Goal: Task Accomplishment & Management: Manage account settings

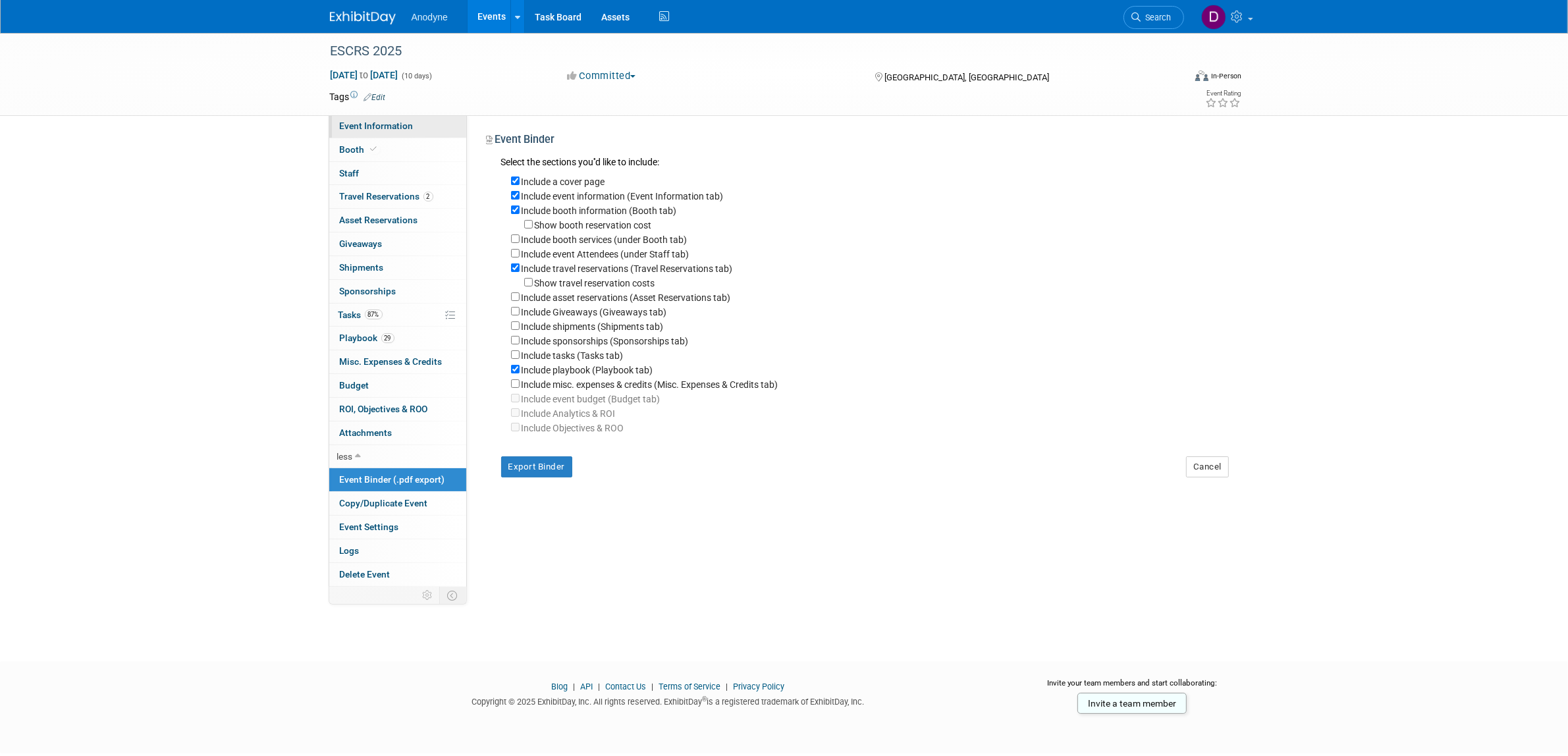
click at [392, 118] on link "Event Information" at bounding box center [397, 125] width 137 height 23
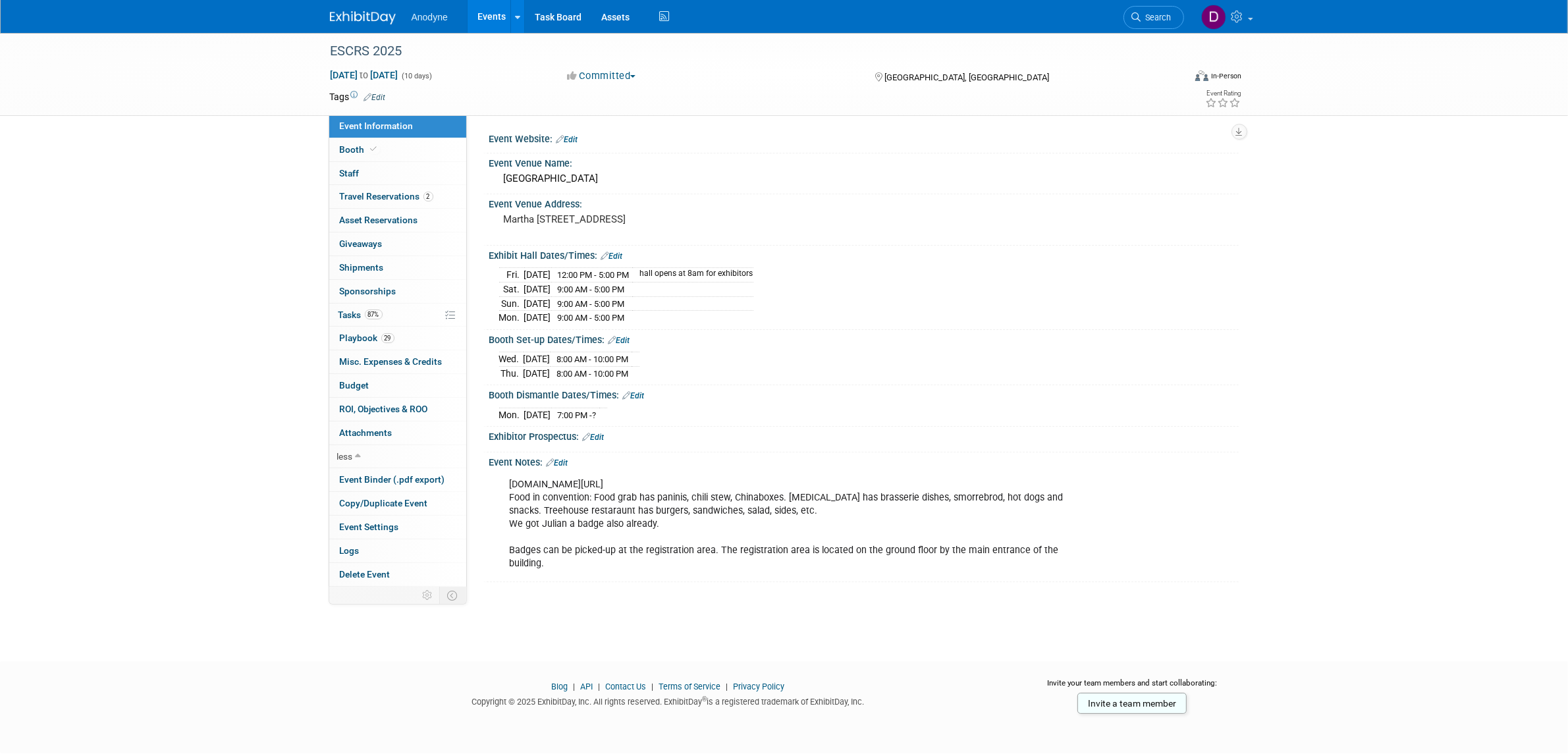
click at [387, 11] on img at bounding box center [363, 18] width 65 height 13
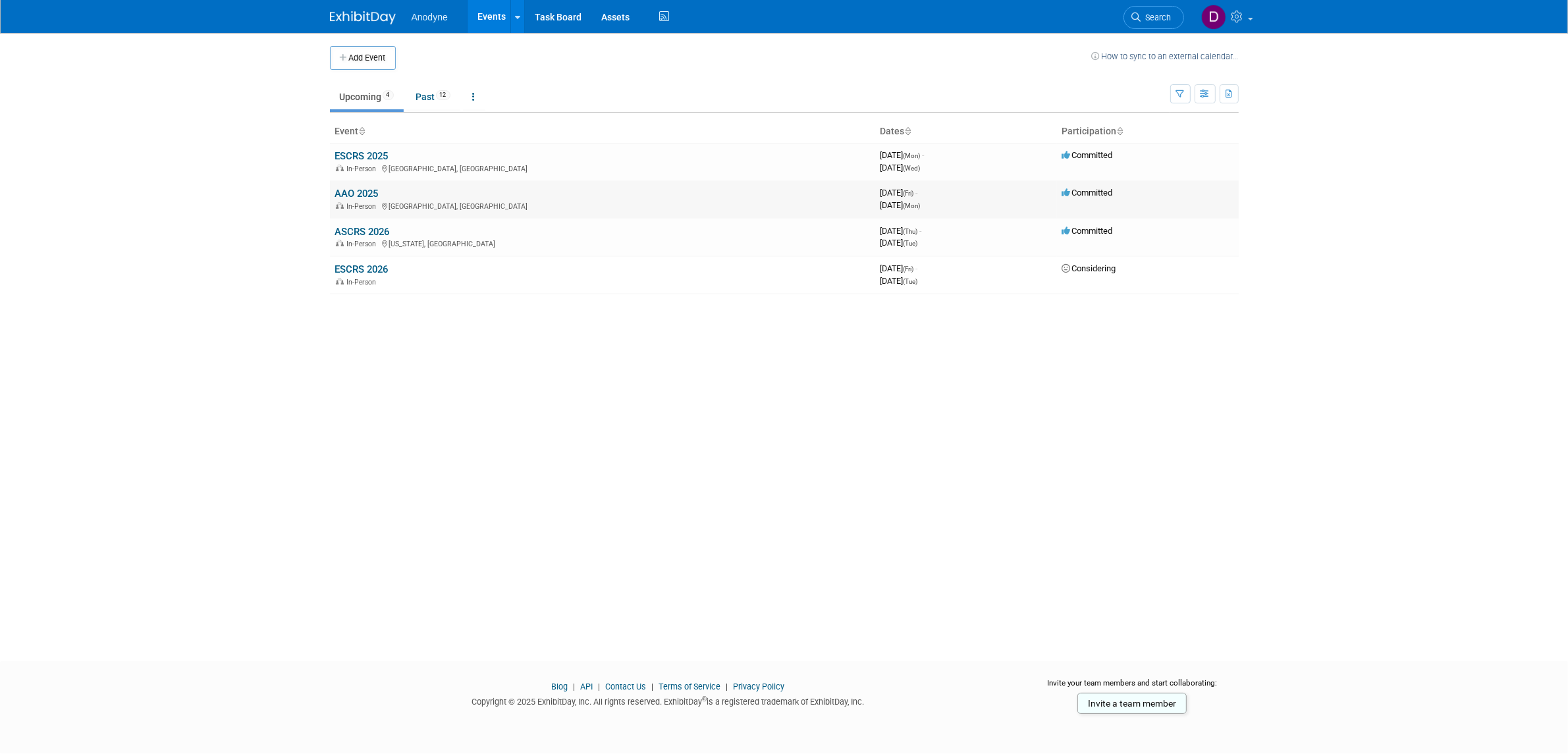
click at [357, 189] on link "AAO 2025" at bounding box center [357, 193] width 43 height 12
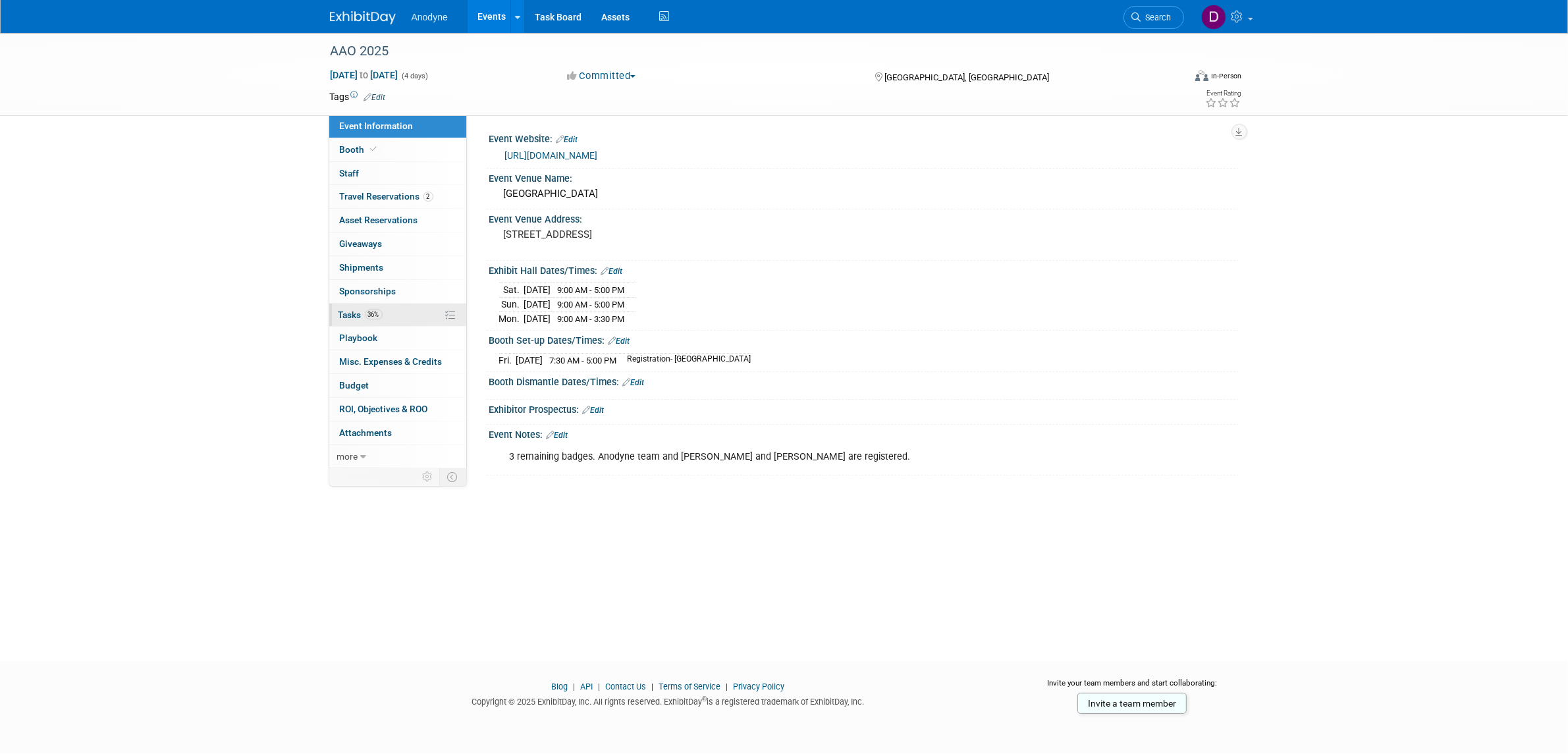
click at [407, 320] on link "36% Tasks 36%" at bounding box center [397, 315] width 137 height 23
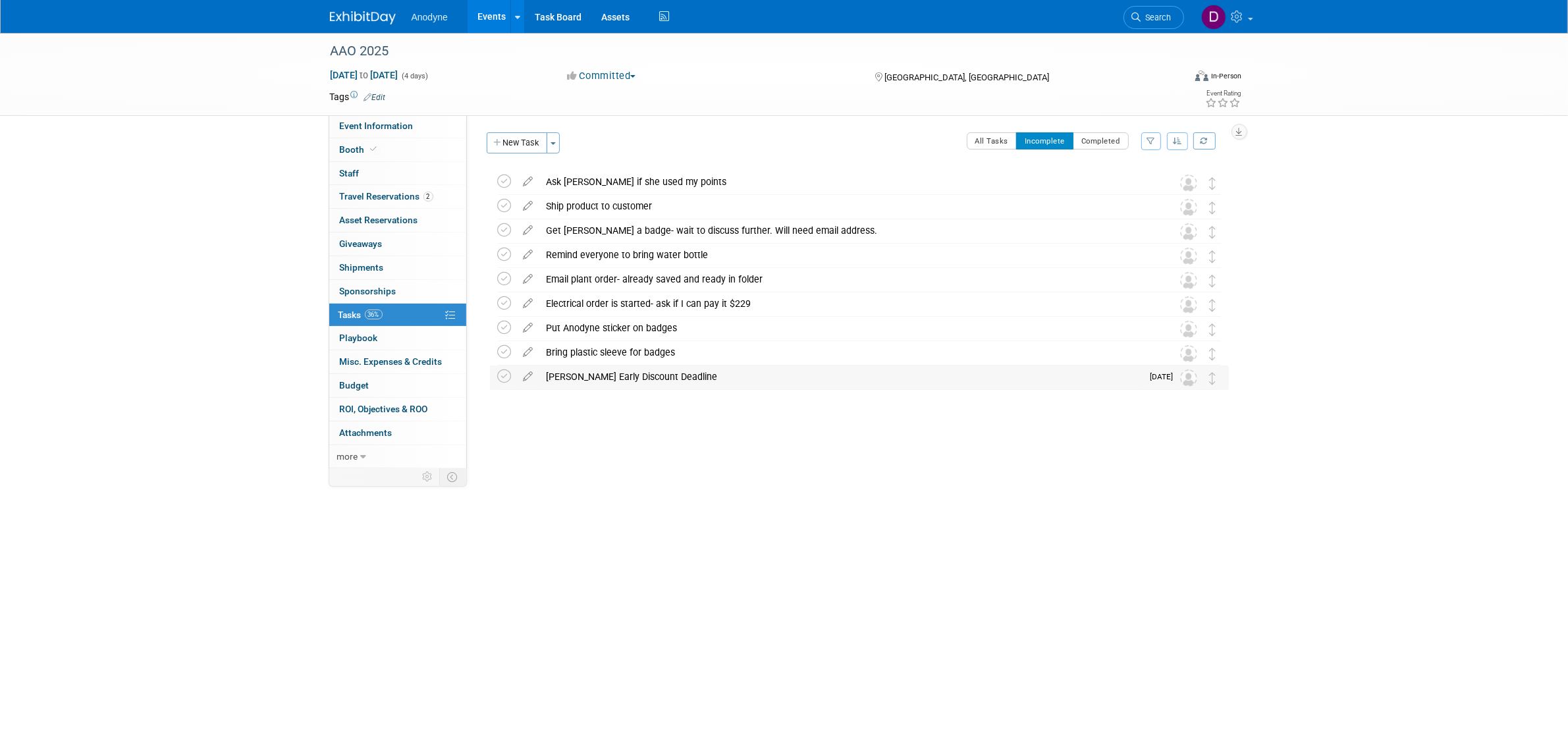
click at [512, 379] on td at bounding box center [507, 377] width 19 height 24
click at [504, 380] on icon at bounding box center [504, 376] width 14 height 14
click at [384, 125] on span "Event Information" at bounding box center [376, 125] width 73 height 10
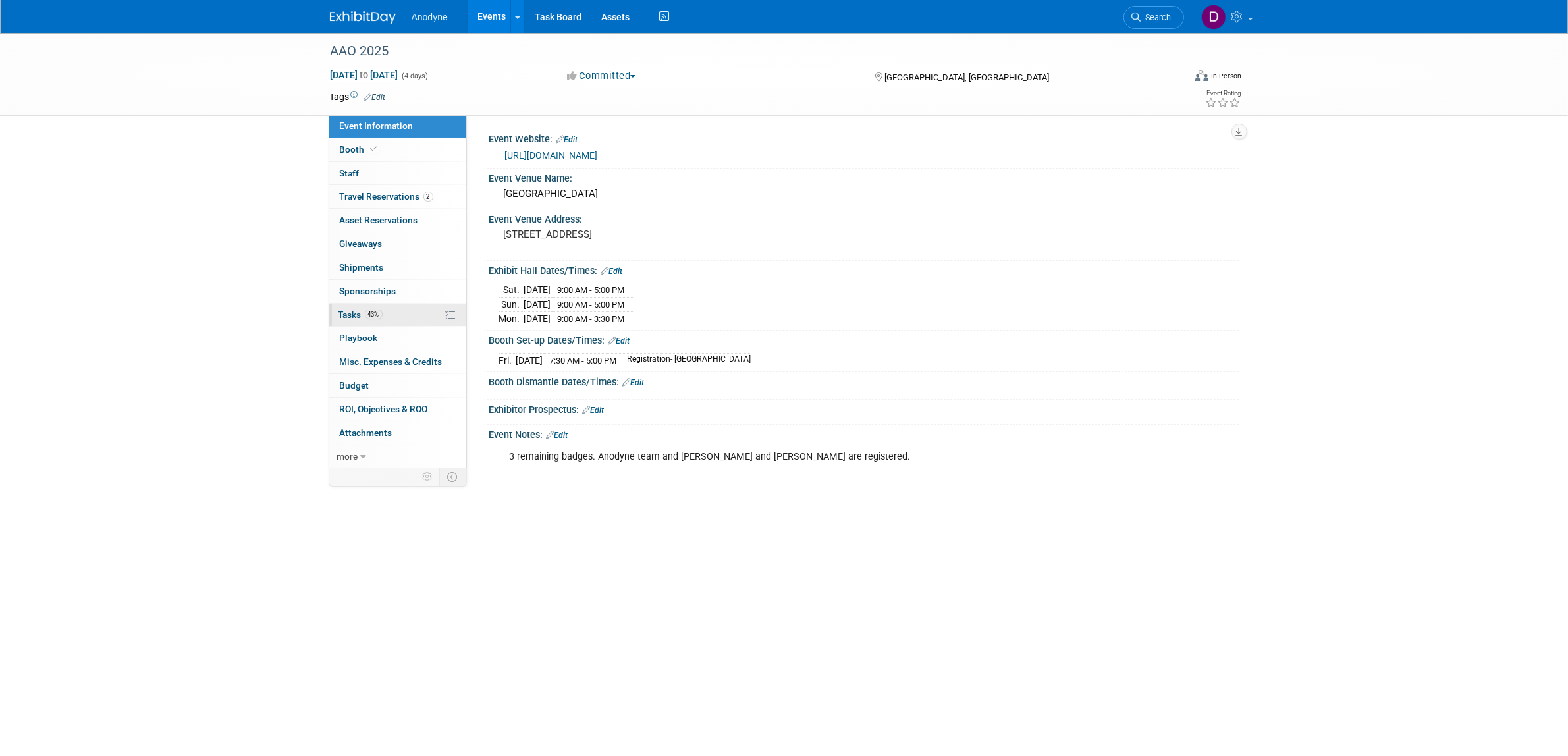
click at [403, 314] on link "43% Tasks 43%" at bounding box center [397, 315] width 137 height 23
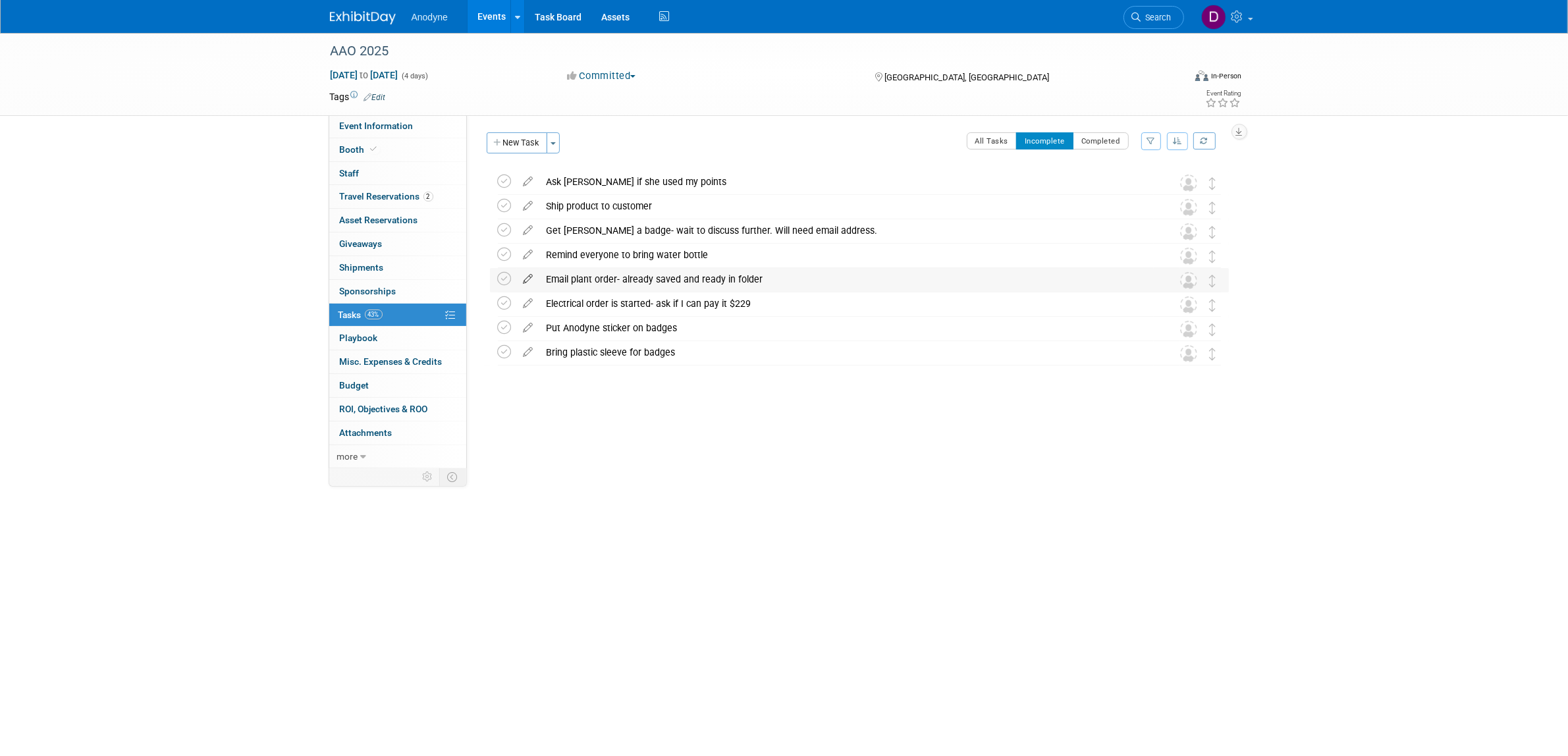
click at [528, 277] on icon at bounding box center [528, 276] width 23 height 17
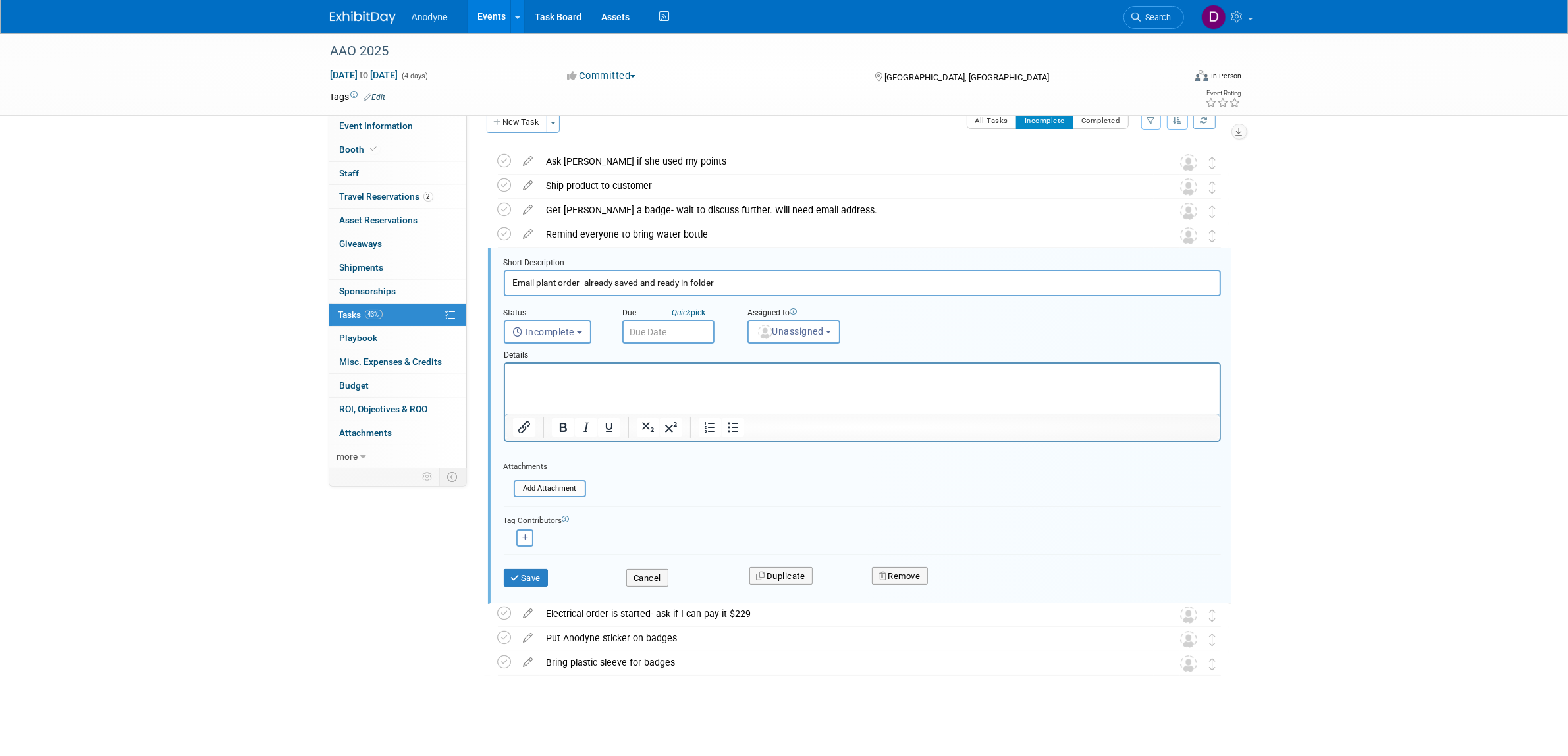
drag, startPoint x: 724, startPoint y: 281, endPoint x: 487, endPoint y: 277, distance: 237.0
click at [488, 277] on div "Short Description Email plant order- already saved and ready in folder Status <…" at bounding box center [859, 426] width 743 height 356
type input "Waiting on floral to ask for payment"
click at [509, 569] on button "Save" at bounding box center [526, 578] width 45 height 18
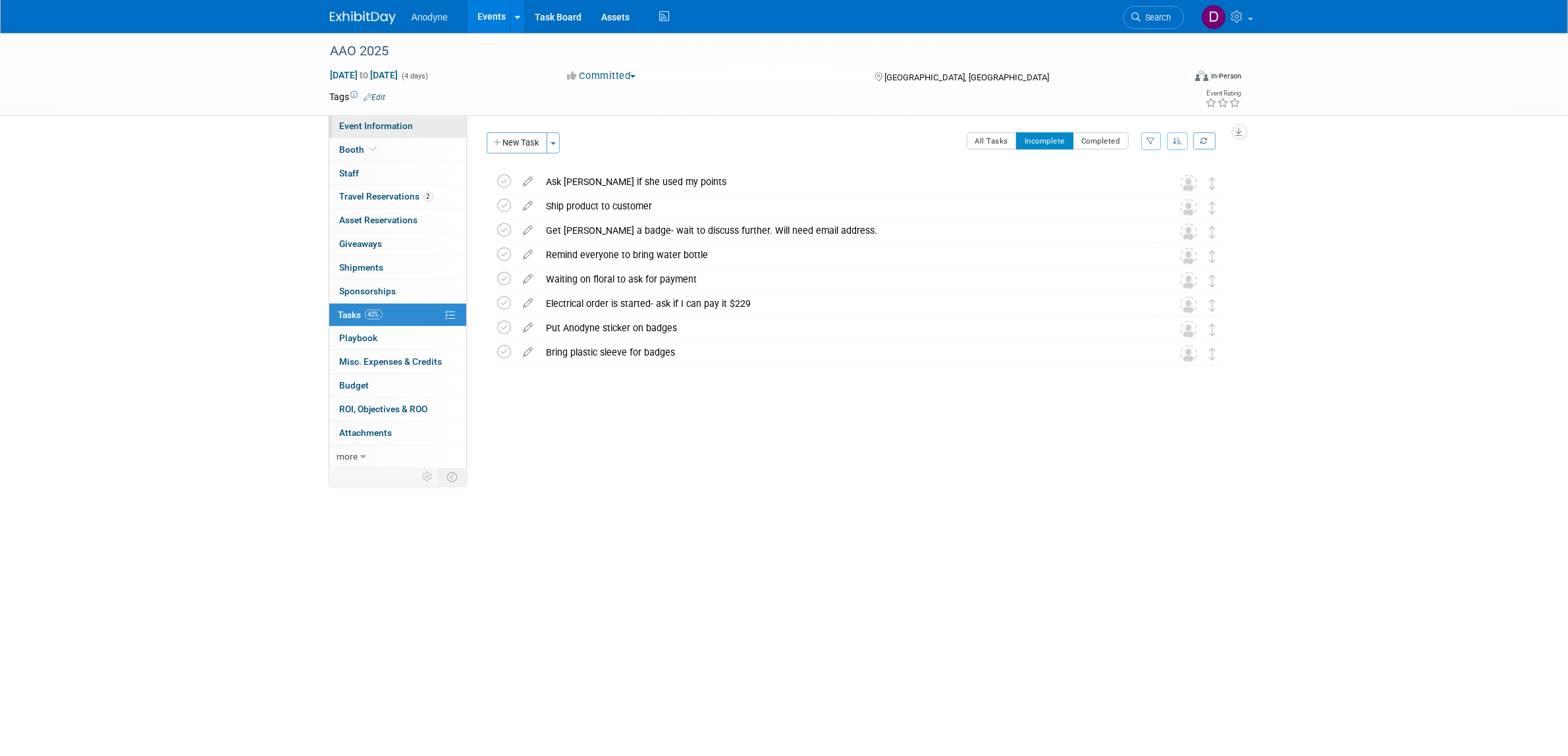
click at [367, 124] on span "Event Information" at bounding box center [376, 125] width 73 height 10
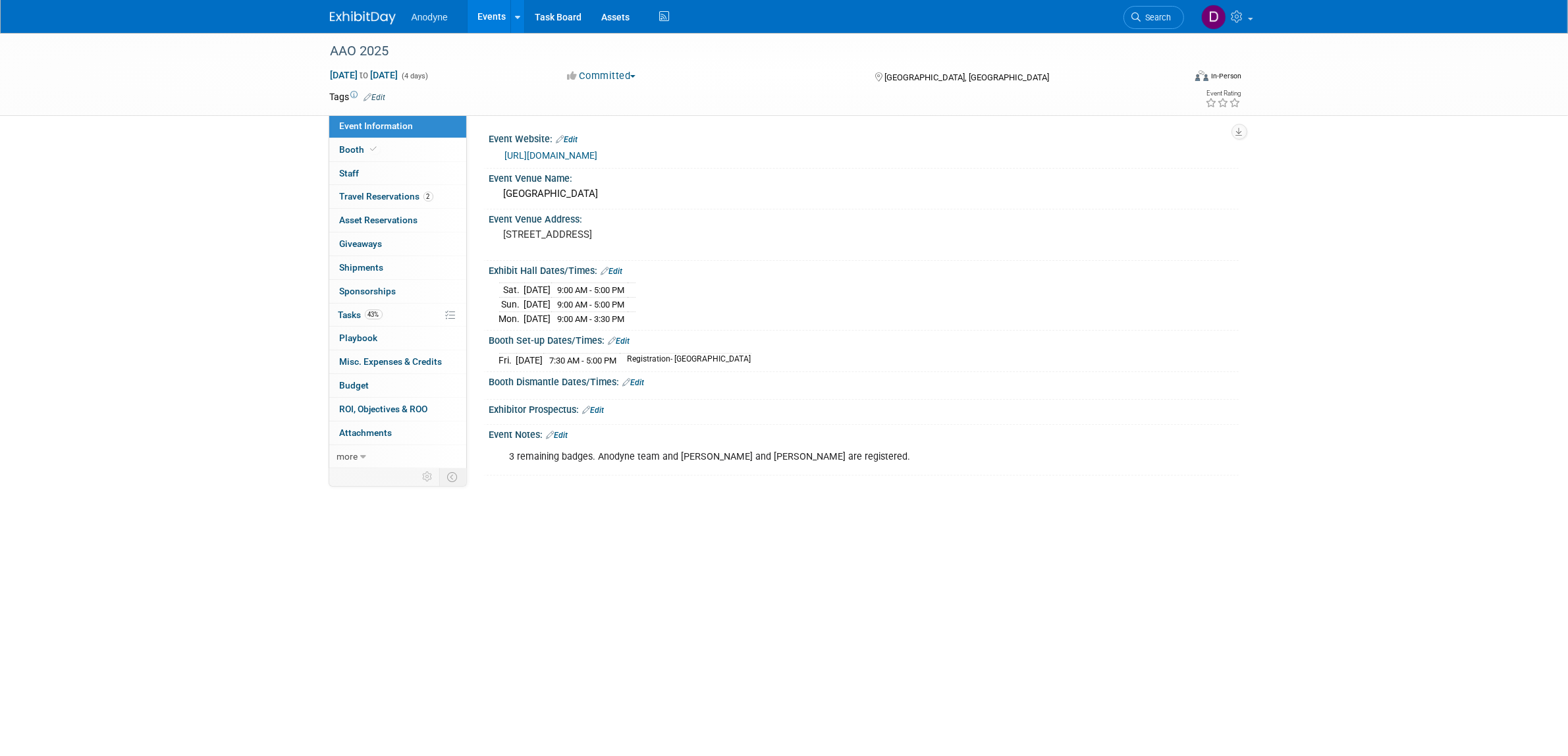
click at [373, 23] on img at bounding box center [363, 18] width 65 height 13
